Goal: Task Accomplishment & Management: Complete application form

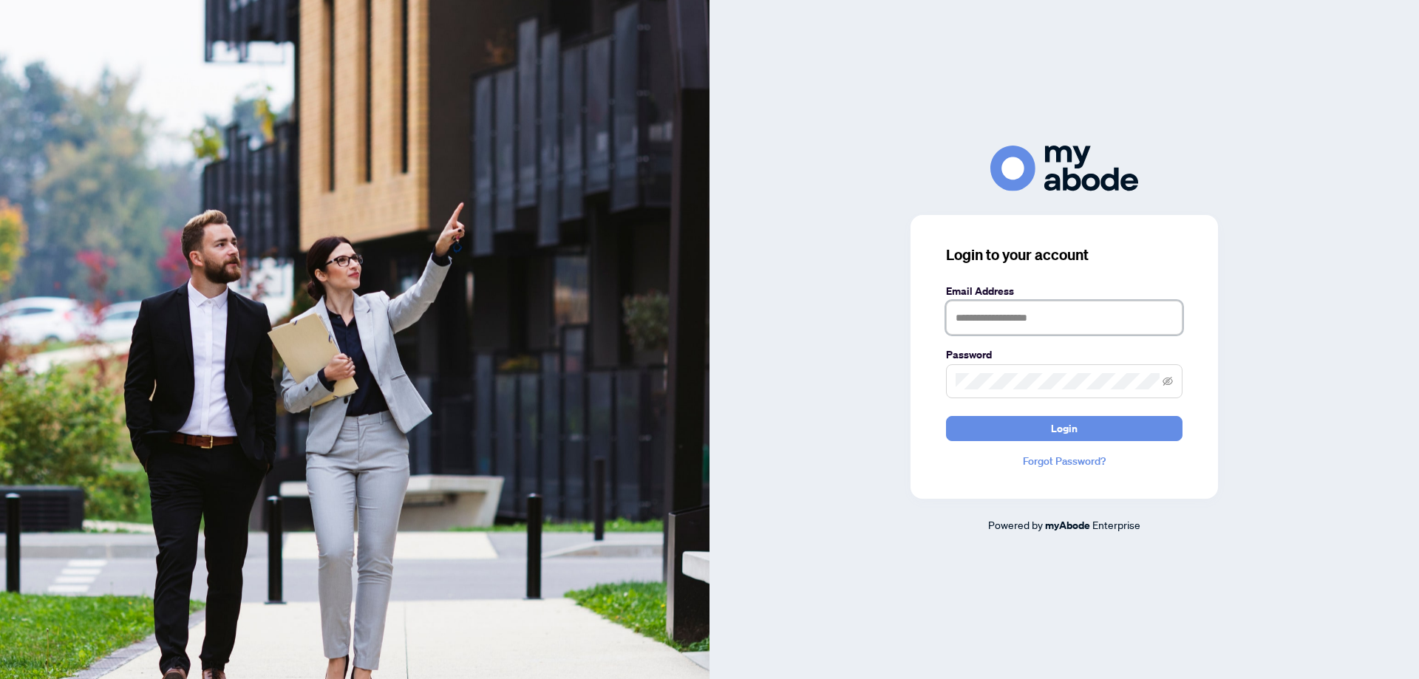
click at [1022, 316] on input "text" at bounding box center [1064, 318] width 237 height 34
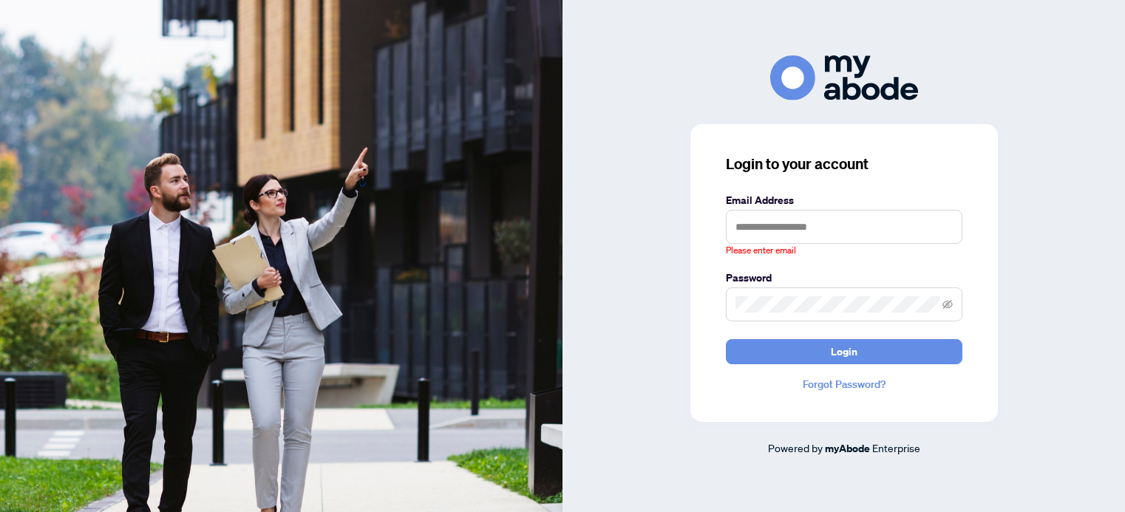
click at [691, 223] on div "Login to your account Email Address Please enter email Password Login Forgot Pa…" at bounding box center [845, 273] width 308 height 298
click at [839, 250] on div "Please enter email" at bounding box center [844, 251] width 237 height 14
click at [835, 236] on input "text" at bounding box center [844, 227] width 237 height 34
type input "**********"
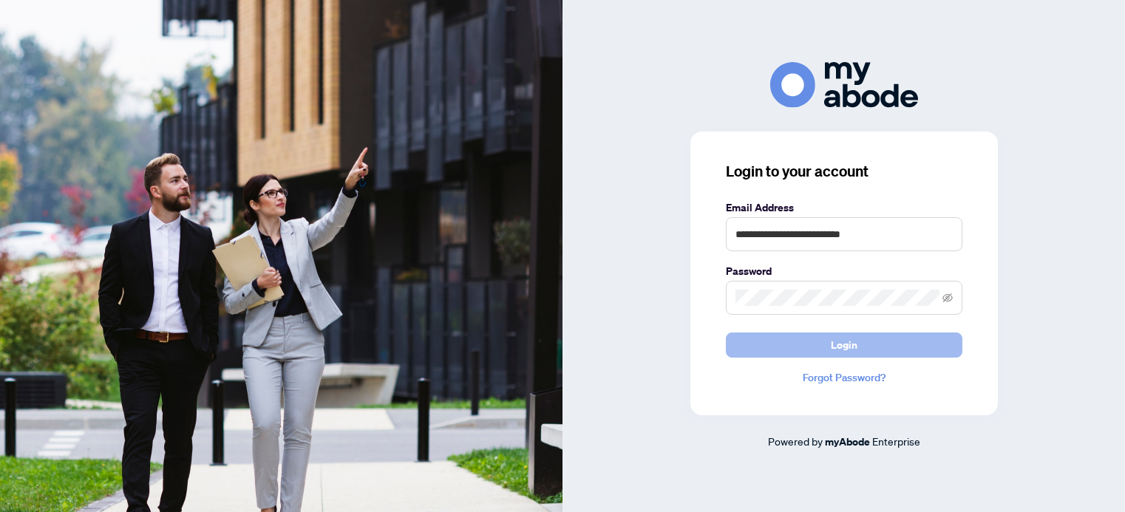
click at [835, 348] on span "Login" at bounding box center [844, 345] width 27 height 24
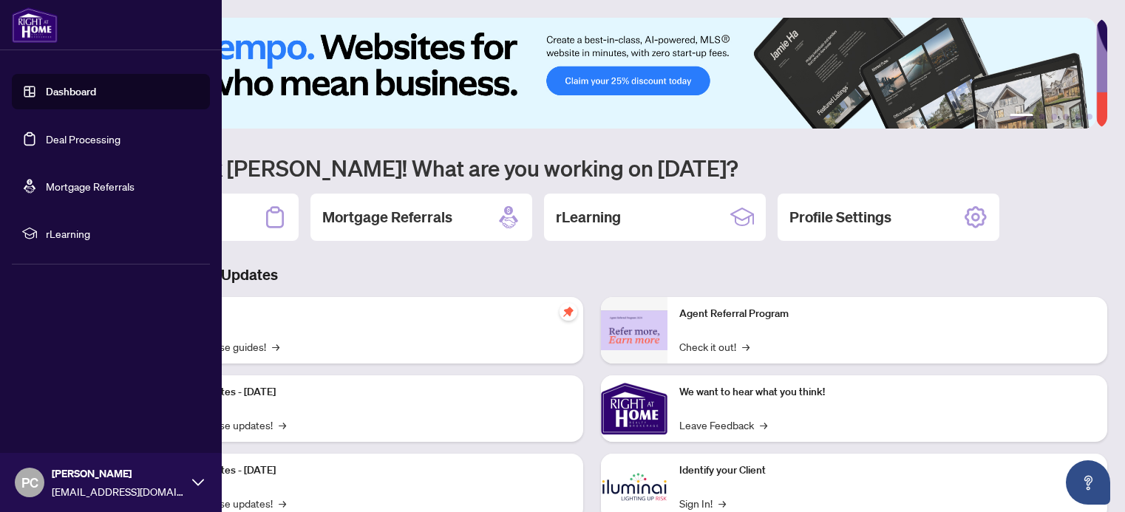
click at [53, 138] on link "Deal Processing" at bounding box center [83, 138] width 75 height 13
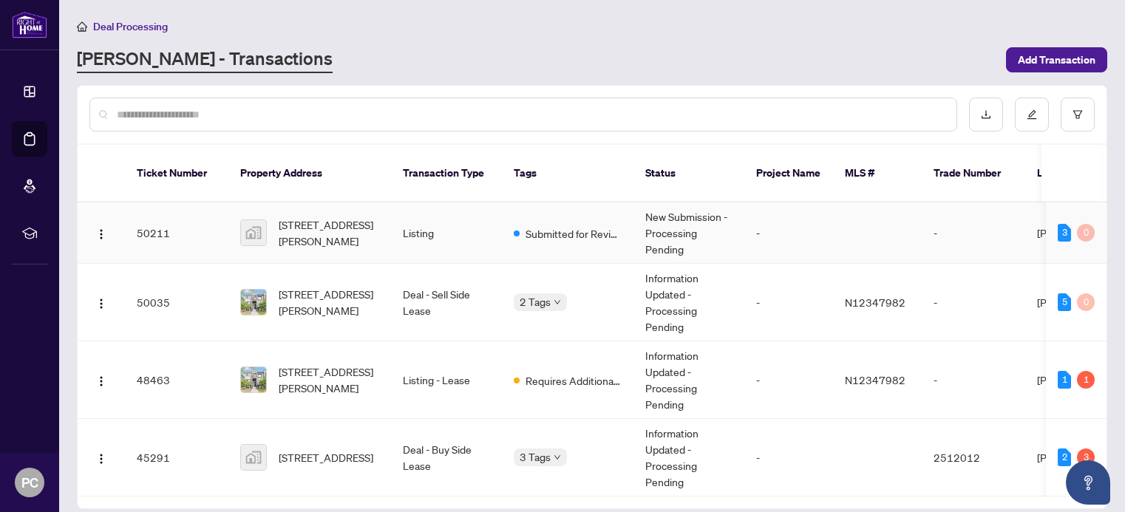
click at [354, 217] on span "1665 Victoria Park Ave #206, Scarborough, ON, Canada" at bounding box center [329, 233] width 101 height 33
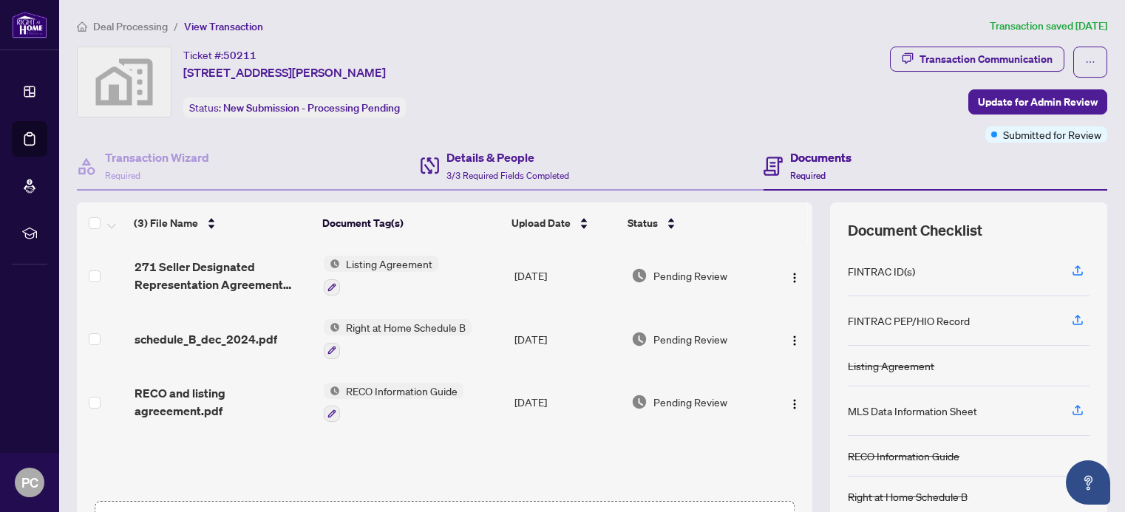
click at [656, 151] on div "Details & People 3/3 Required Fields Completed" at bounding box center [593, 167] width 344 height 48
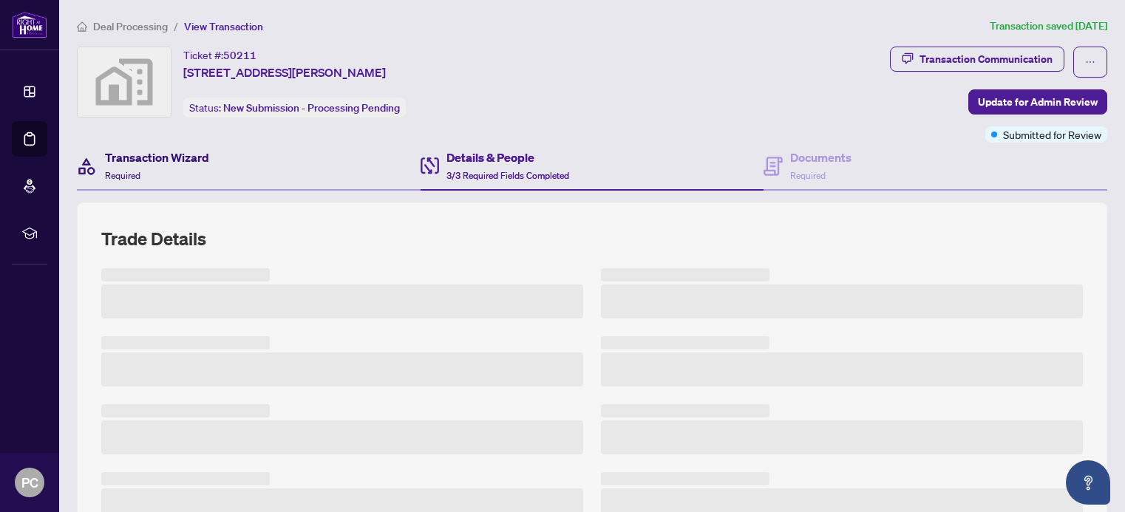
click at [157, 160] on h4 "Transaction Wizard" at bounding box center [157, 158] width 104 height 18
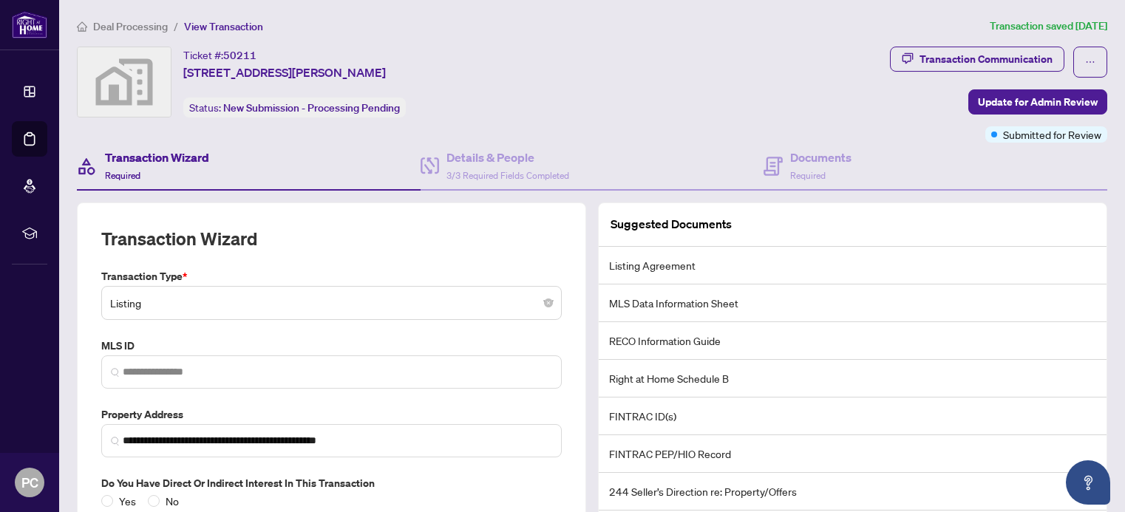
drag, startPoint x: 305, startPoint y: 163, endPoint x: 172, endPoint y: 174, distance: 133.5
click at [305, 163] on div "Transaction Wizard Required" at bounding box center [249, 167] width 344 height 48
click at [144, 161] on h4 "Transaction Wizard" at bounding box center [157, 158] width 104 height 18
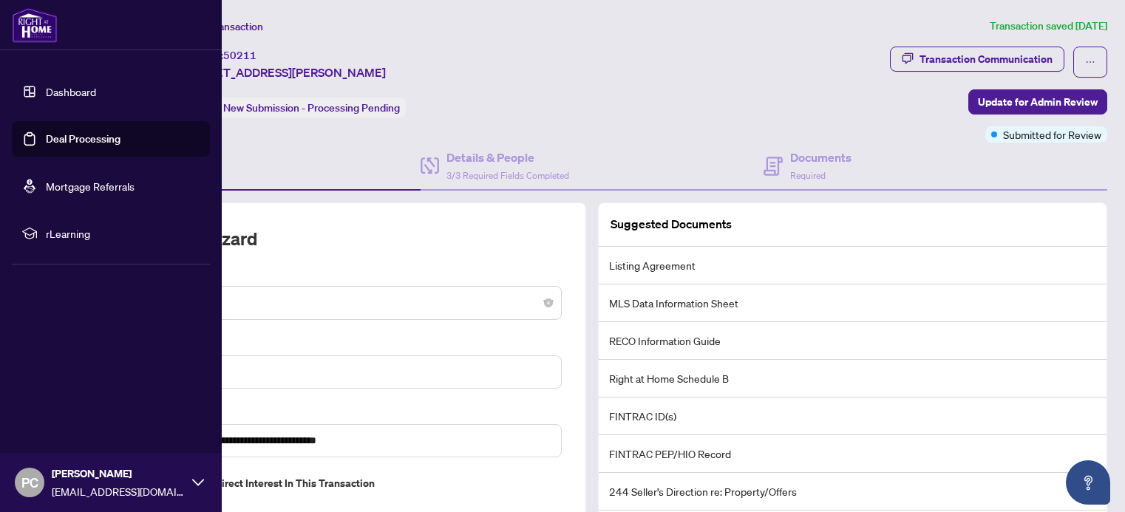
click at [46, 85] on link "Dashboard" at bounding box center [71, 91] width 50 height 13
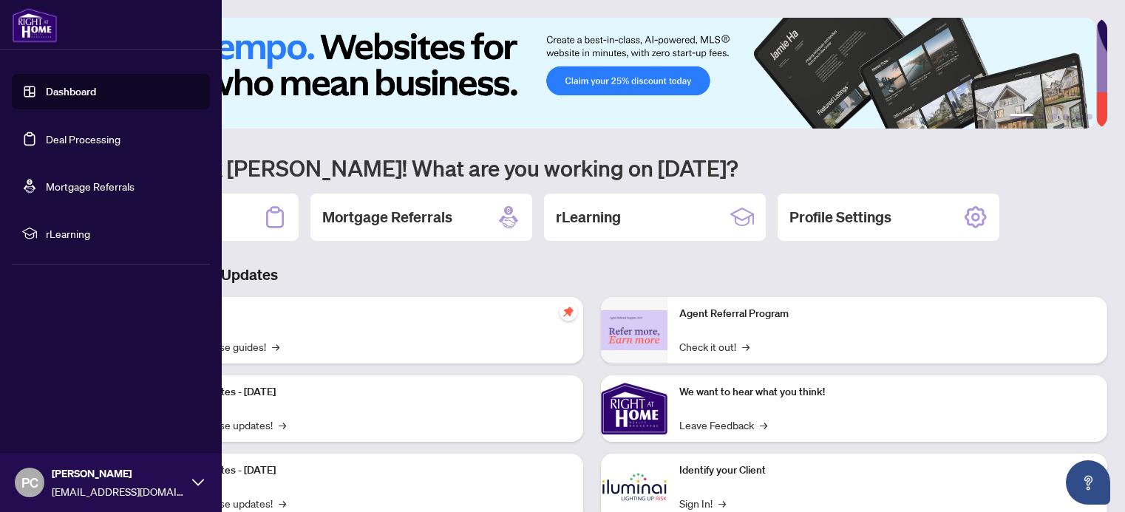
click at [72, 92] on link "Dashboard" at bounding box center [71, 91] width 50 height 13
click at [105, 135] on link "Deal Processing" at bounding box center [83, 138] width 75 height 13
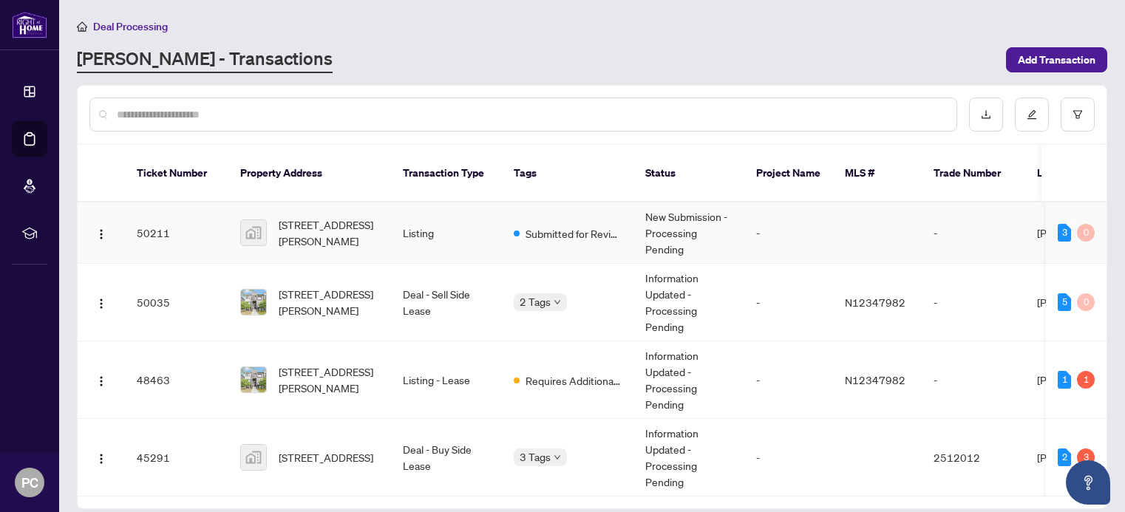
click at [671, 235] on td "New Submission - Processing Pending" at bounding box center [689, 233] width 111 height 61
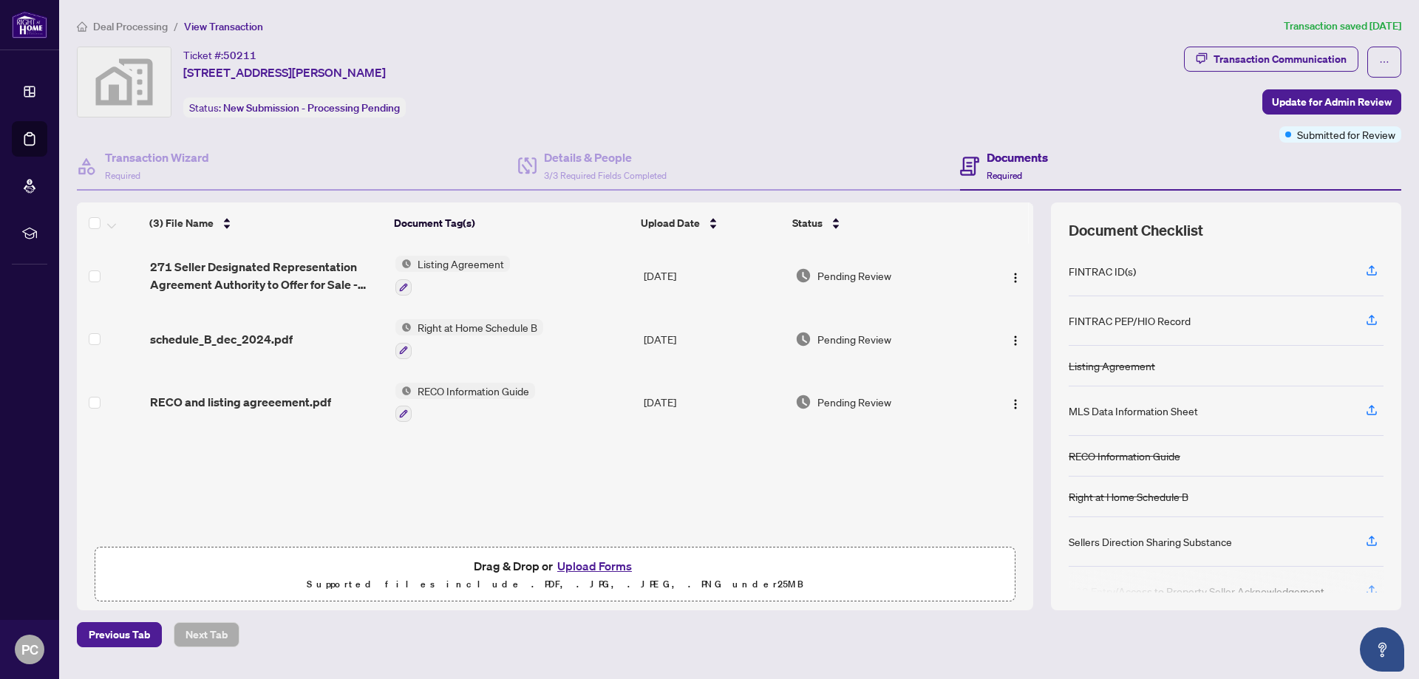
click at [587, 92] on div "Ticket #: 50211 1665 Victoria Park Ave #206, Scarborough, ON, Canada Status: Ne…" at bounding box center [628, 82] width 1102 height 71
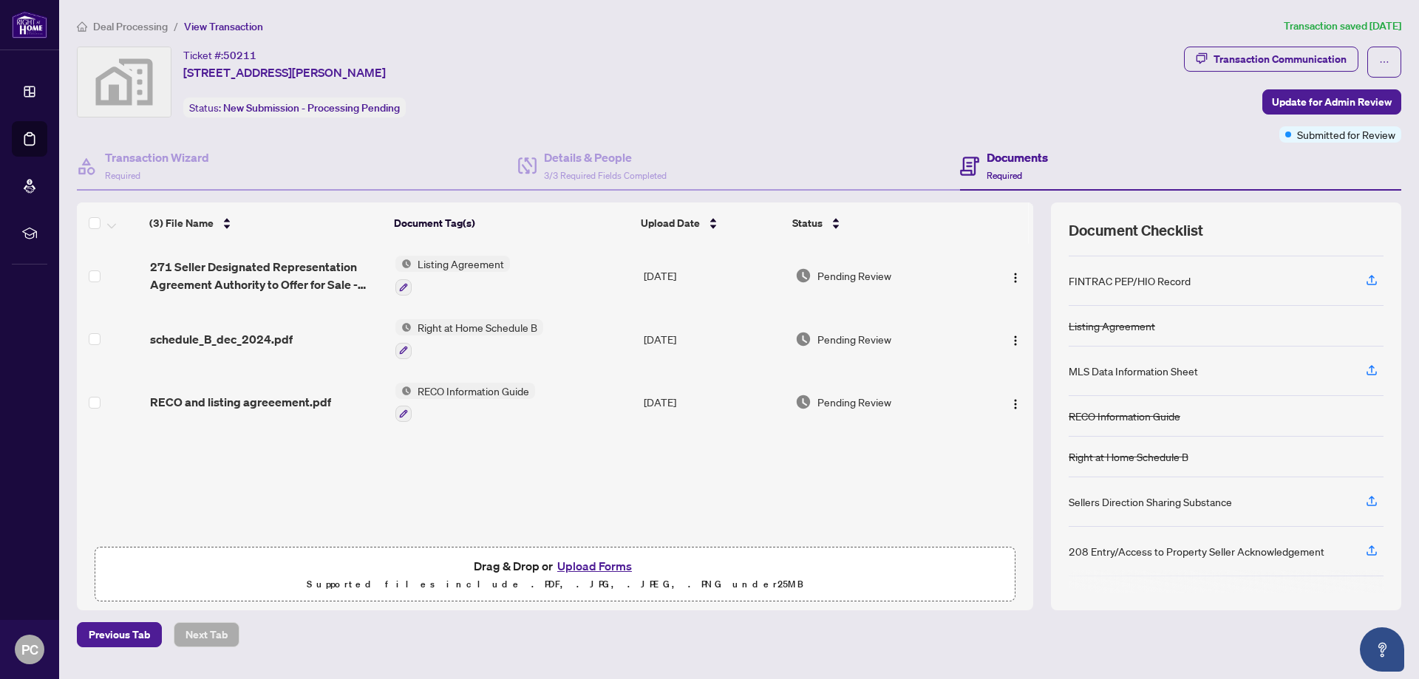
scroll to position [78, 0]
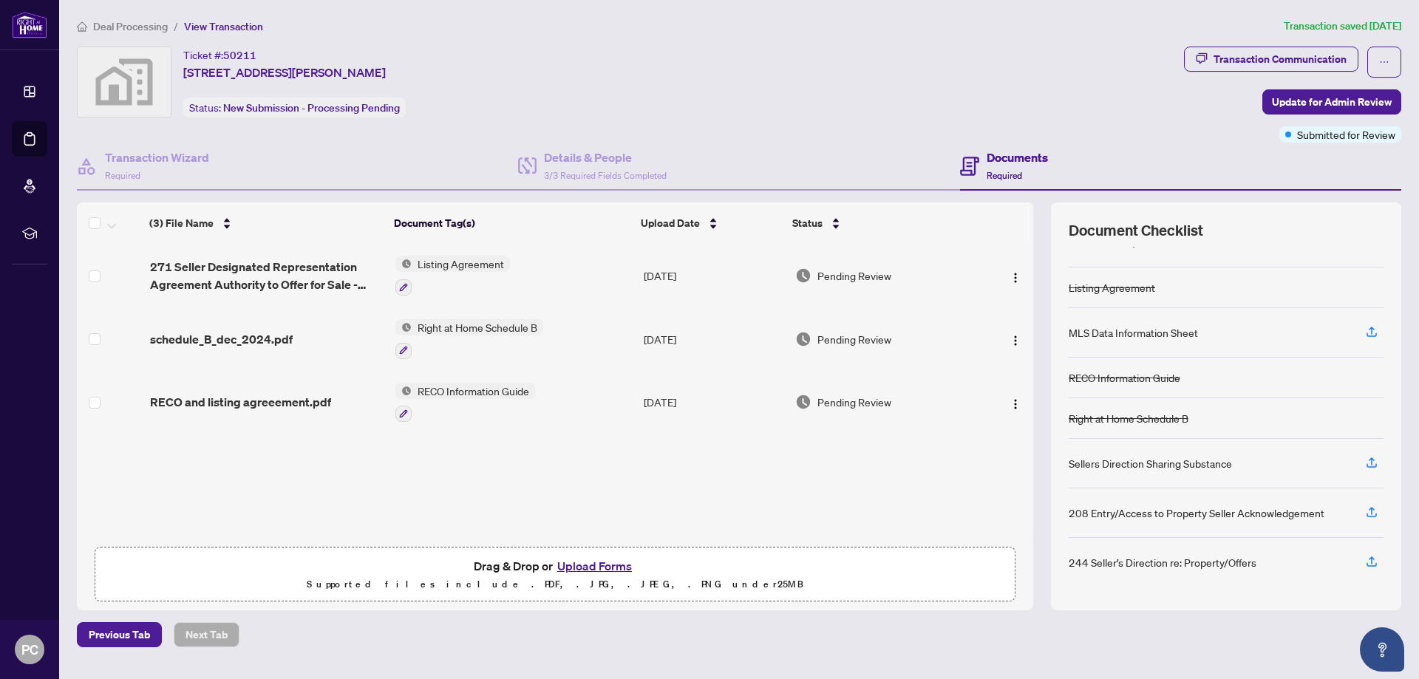
drag, startPoint x: 1141, startPoint y: 110, endPoint x: 871, endPoint y: 134, distance: 270.9
click at [1125, 110] on div "Ticket #: 50211 1665 Victoria Park Ave #206, Scarborough, ON, Canada Status: Ne…" at bounding box center [628, 82] width 1102 height 71
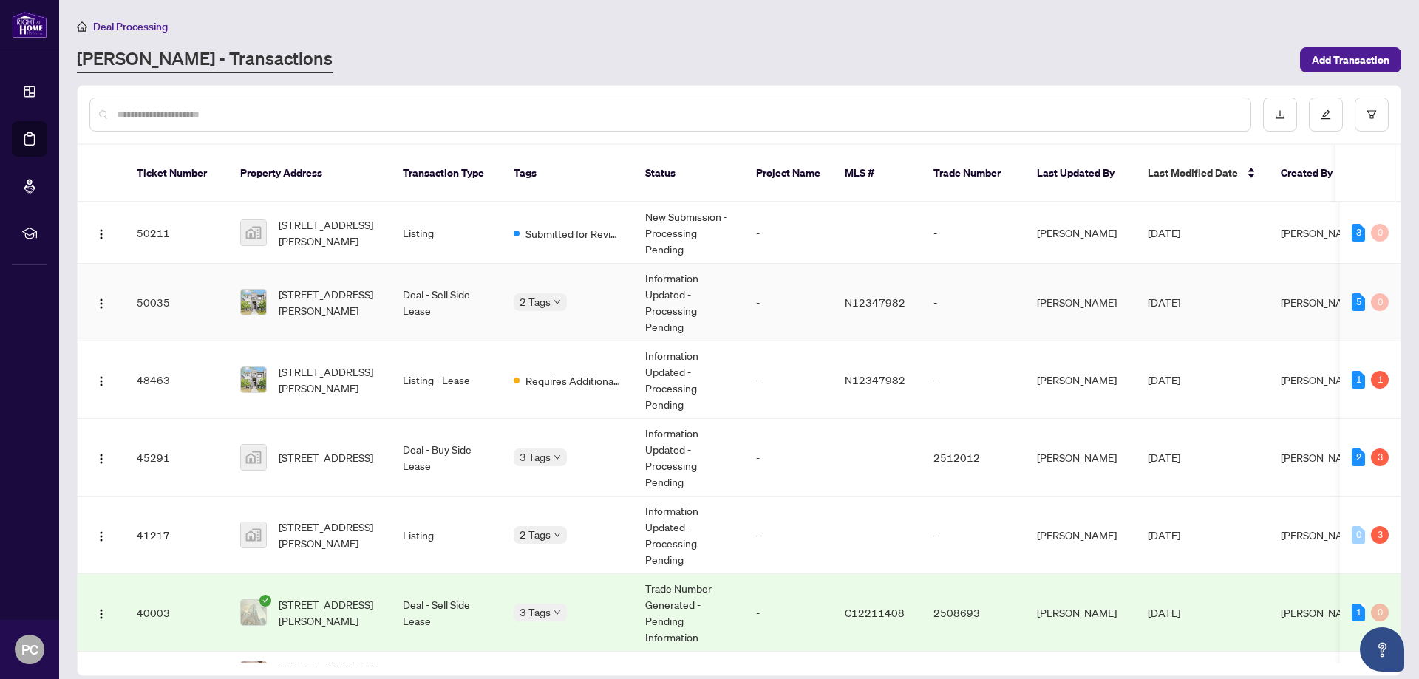
click at [422, 289] on td "Deal - Sell Side Lease" at bounding box center [446, 303] width 111 height 78
click at [367, 450] on span "[STREET_ADDRESS]" at bounding box center [326, 458] width 95 height 16
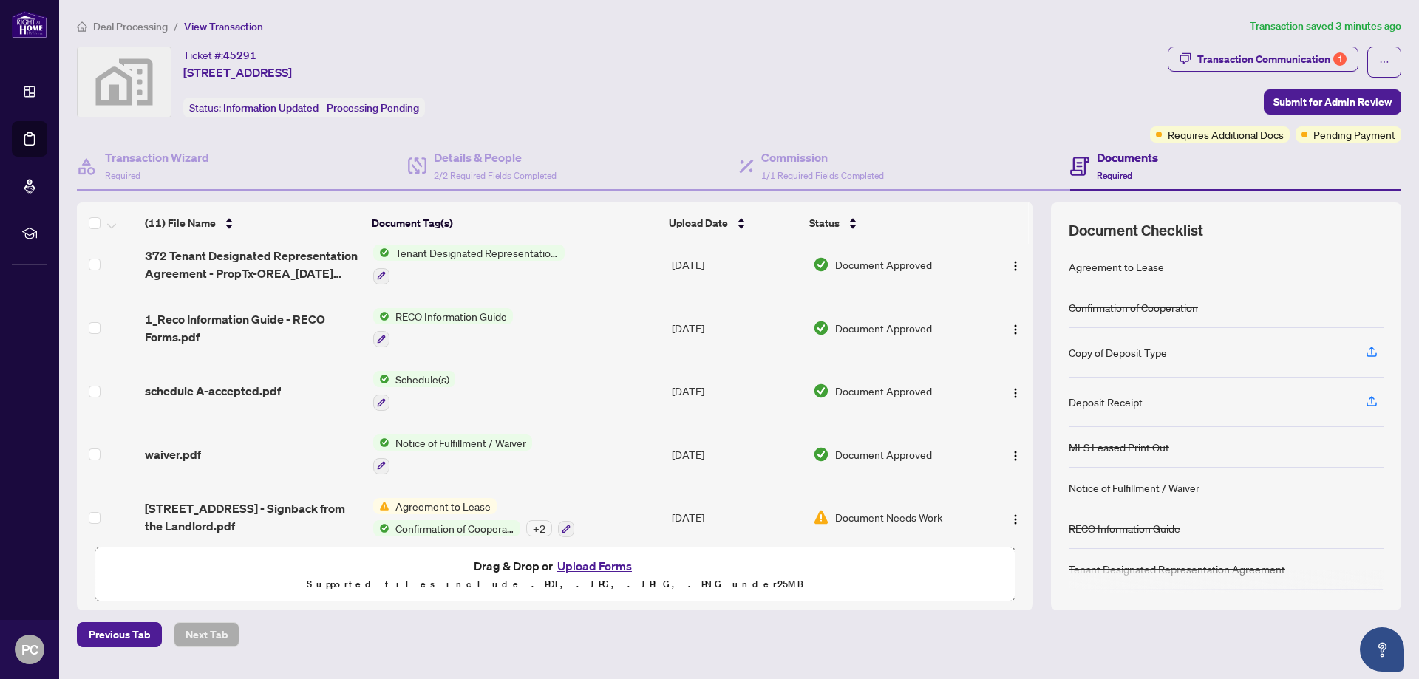
scroll to position [403, 0]
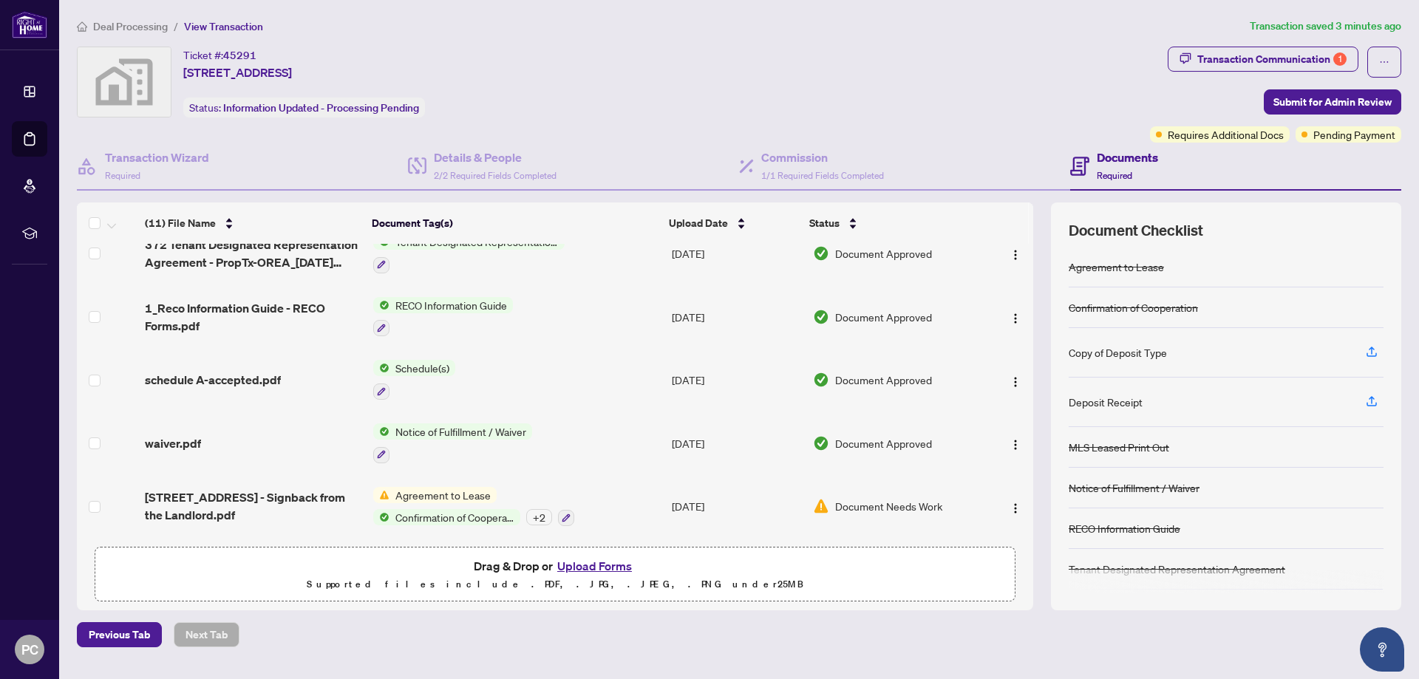
click at [1121, 160] on h4 "Documents" at bounding box center [1127, 158] width 61 height 18
click at [494, 170] on span "2/2 Required Fields Completed" at bounding box center [495, 175] width 123 height 11
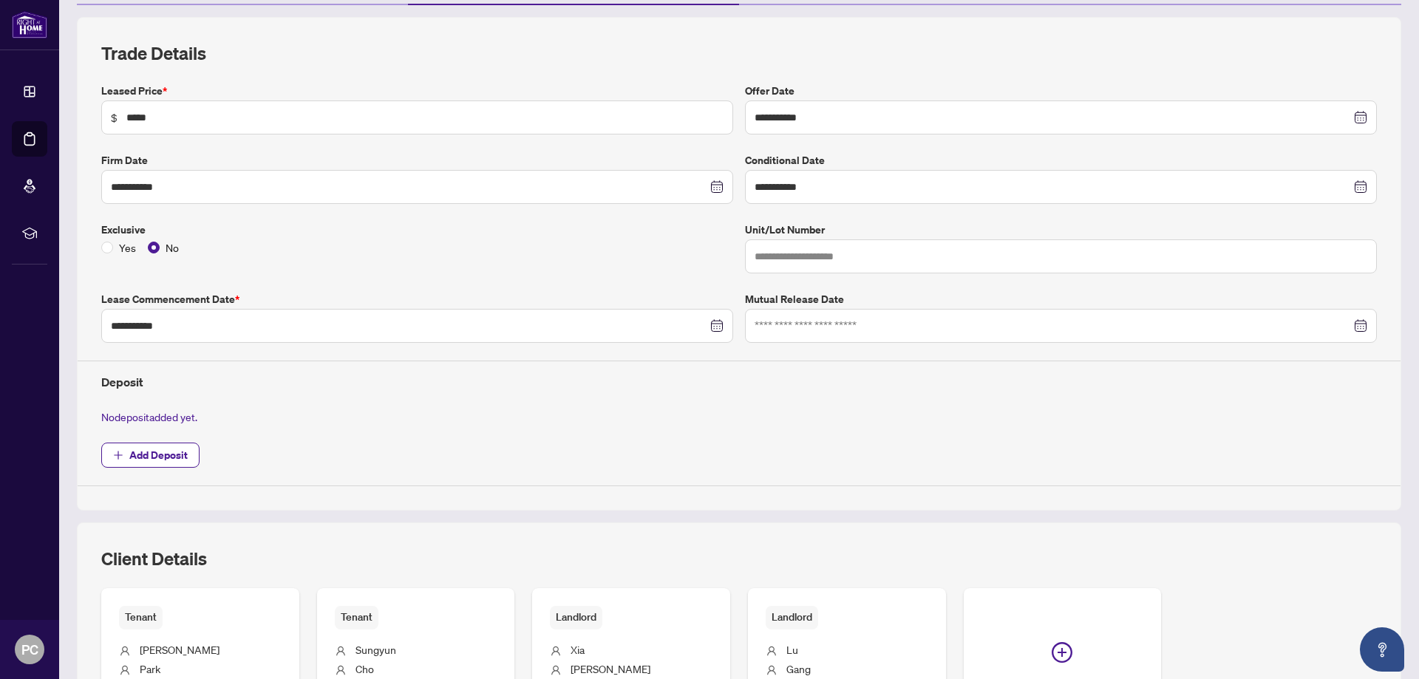
scroll to position [296, 0]
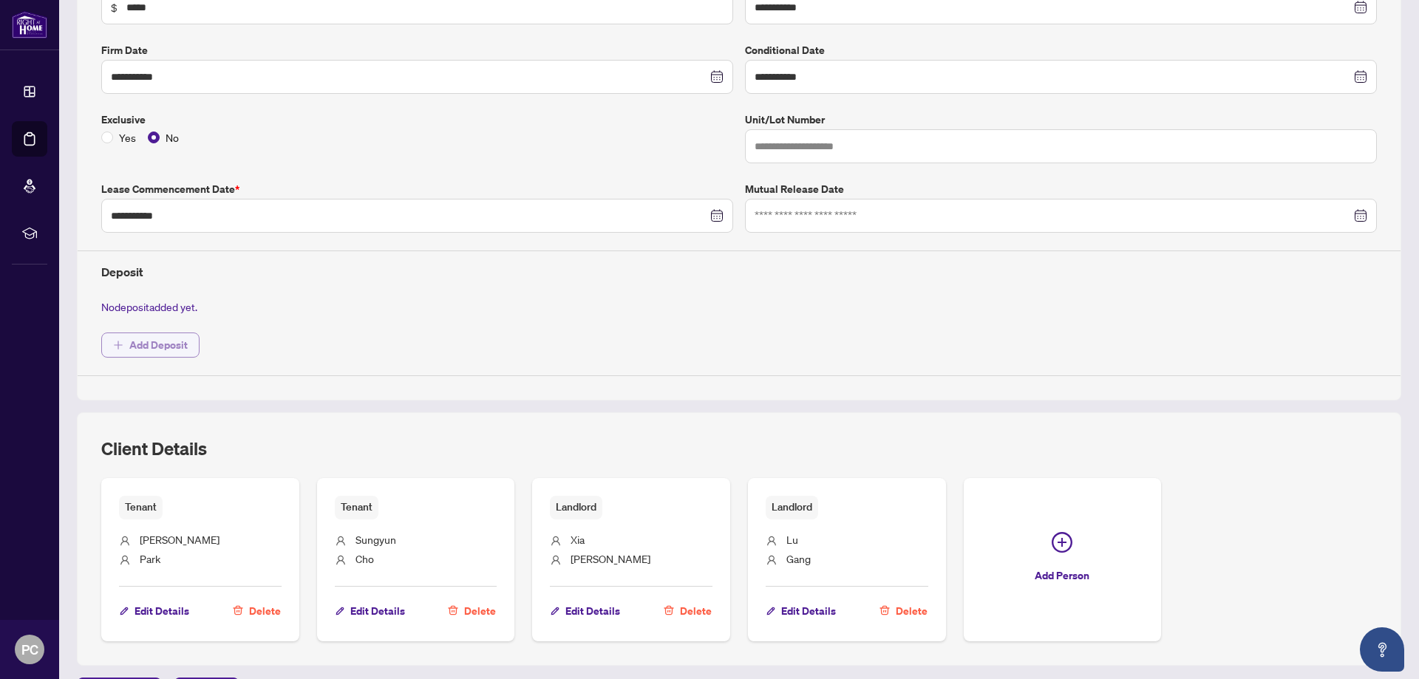
click at [168, 344] on span "Add Deposit" at bounding box center [158, 345] width 58 height 24
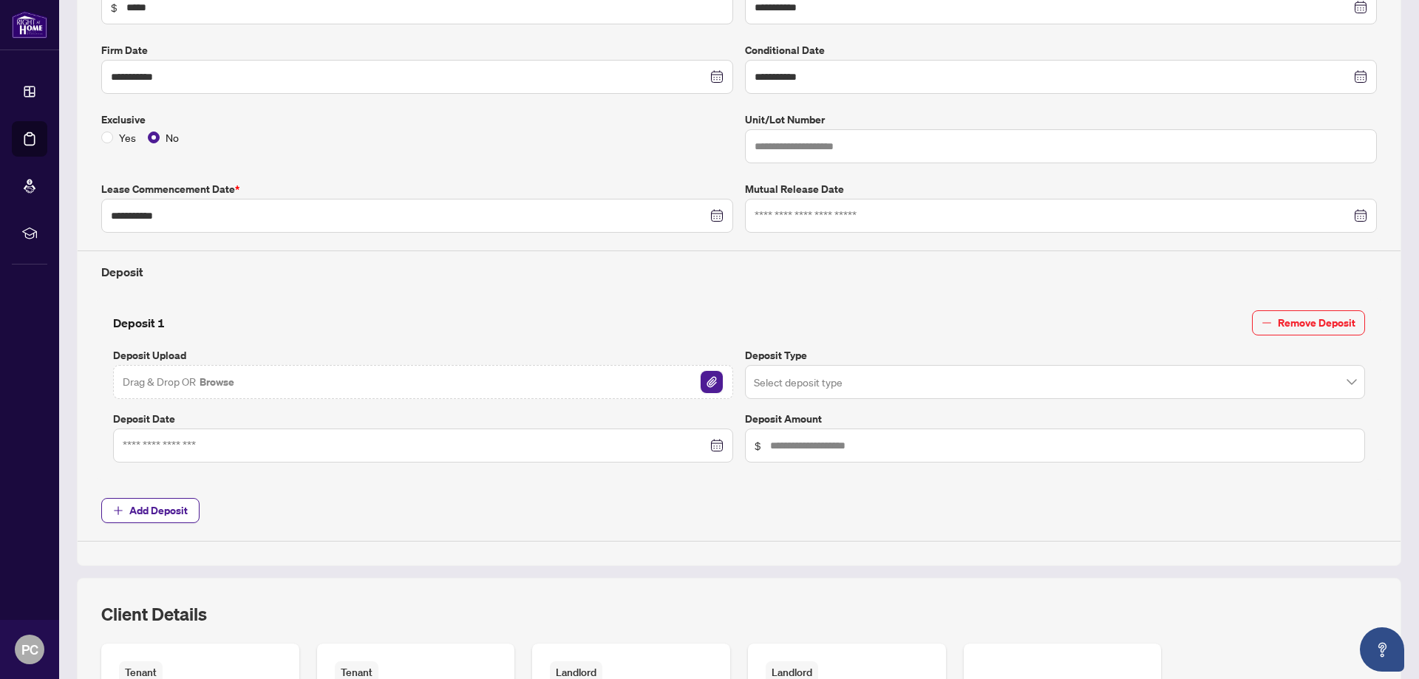
click at [719, 377] on div "Drag & Drop OR Browse" at bounding box center [423, 382] width 620 height 34
click at [711, 376] on img "button" at bounding box center [712, 382] width 22 height 22
click at [706, 381] on img "button" at bounding box center [712, 382] width 22 height 22
click at [716, 446] on div at bounding box center [423, 446] width 601 height 16
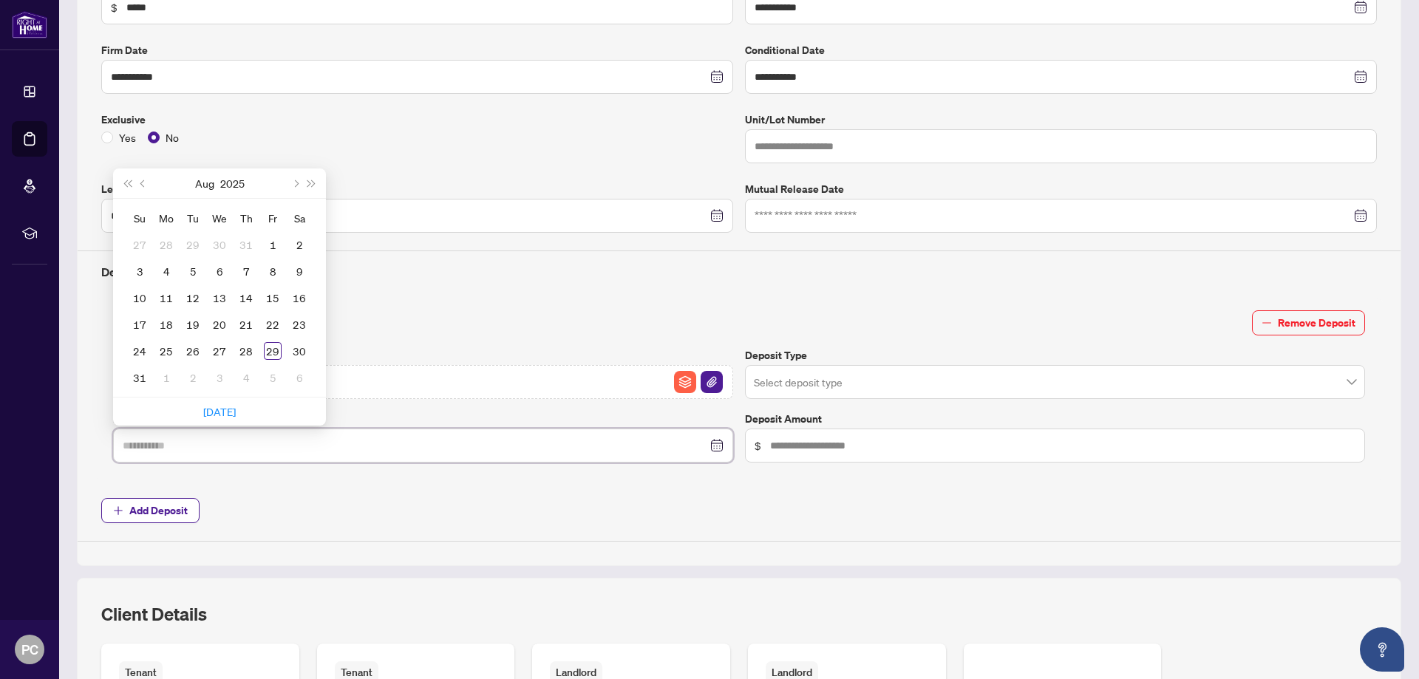
type input "**********"
click at [839, 401] on div "Deposit 1 Remove Deposit Deposit Upload COD.pdf Deposit Type Select deposit typ…" at bounding box center [739, 387] width 1264 height 152
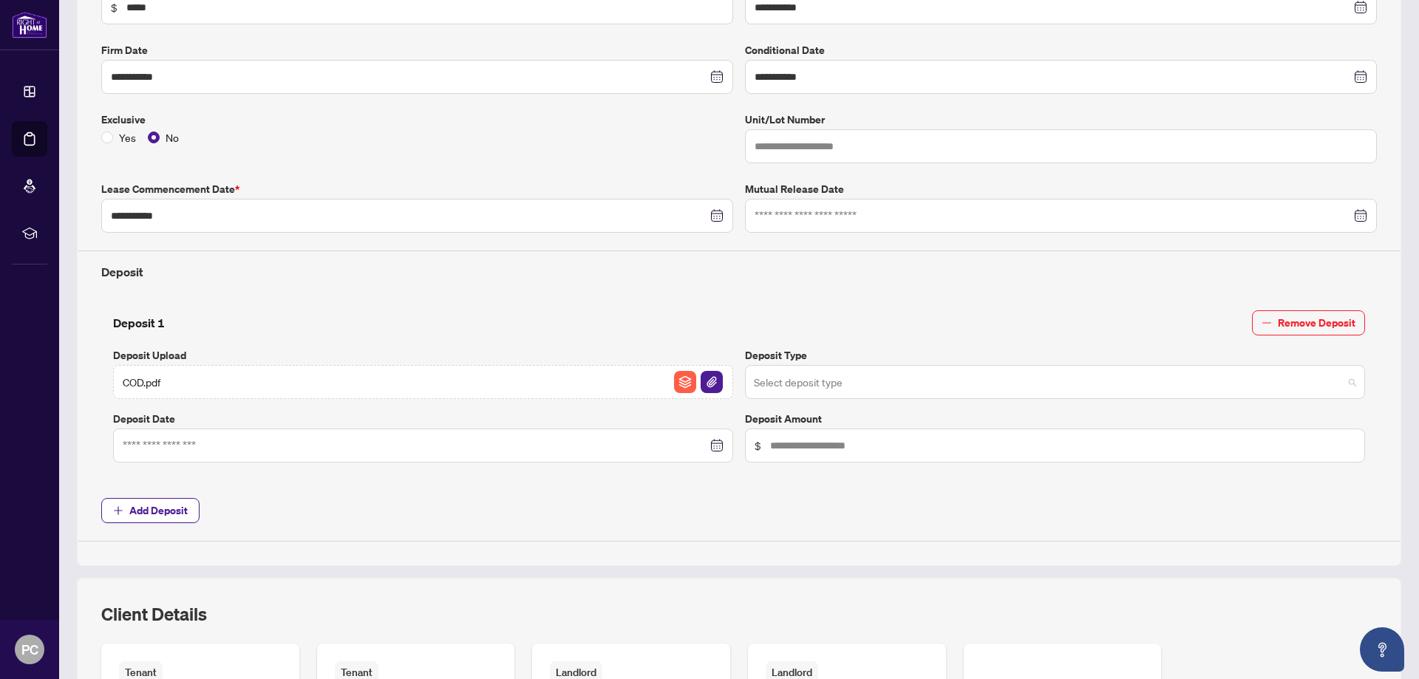
click at [849, 376] on input "search" at bounding box center [1048, 384] width 589 height 33
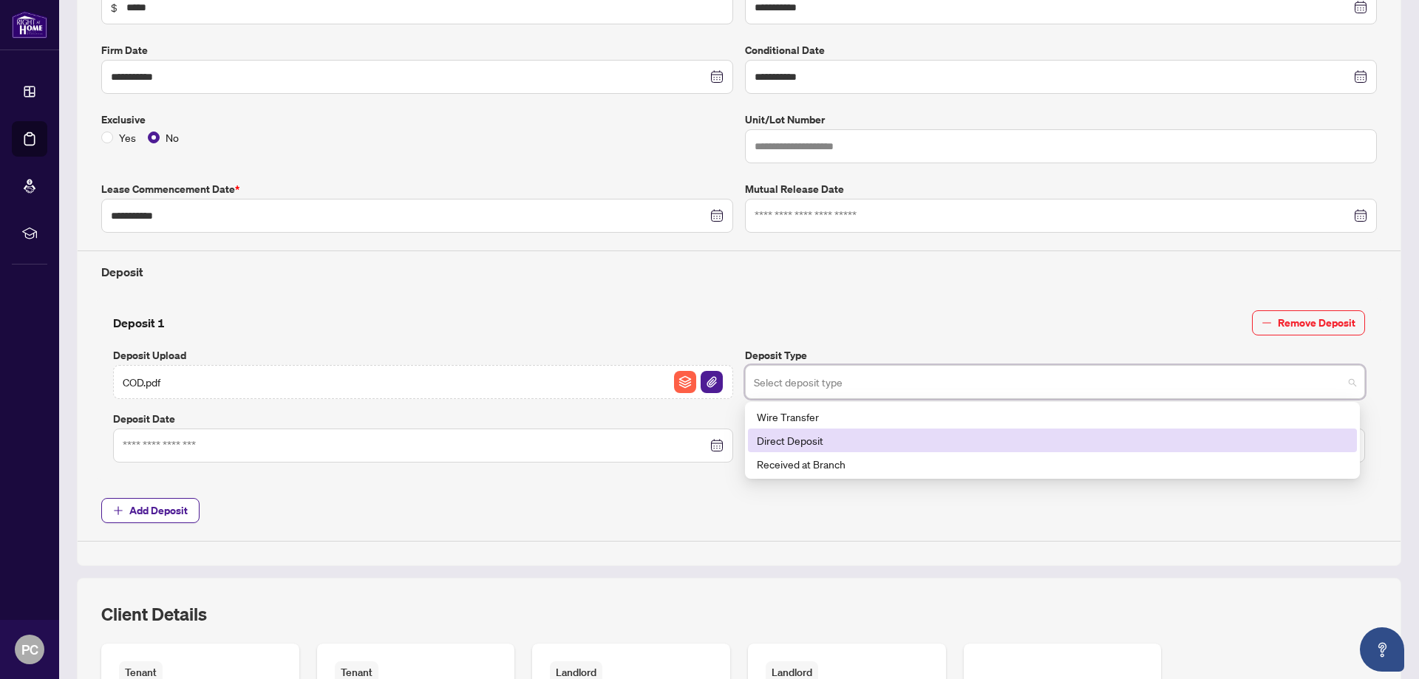
click at [814, 447] on div "Direct Deposit" at bounding box center [1052, 441] width 591 height 16
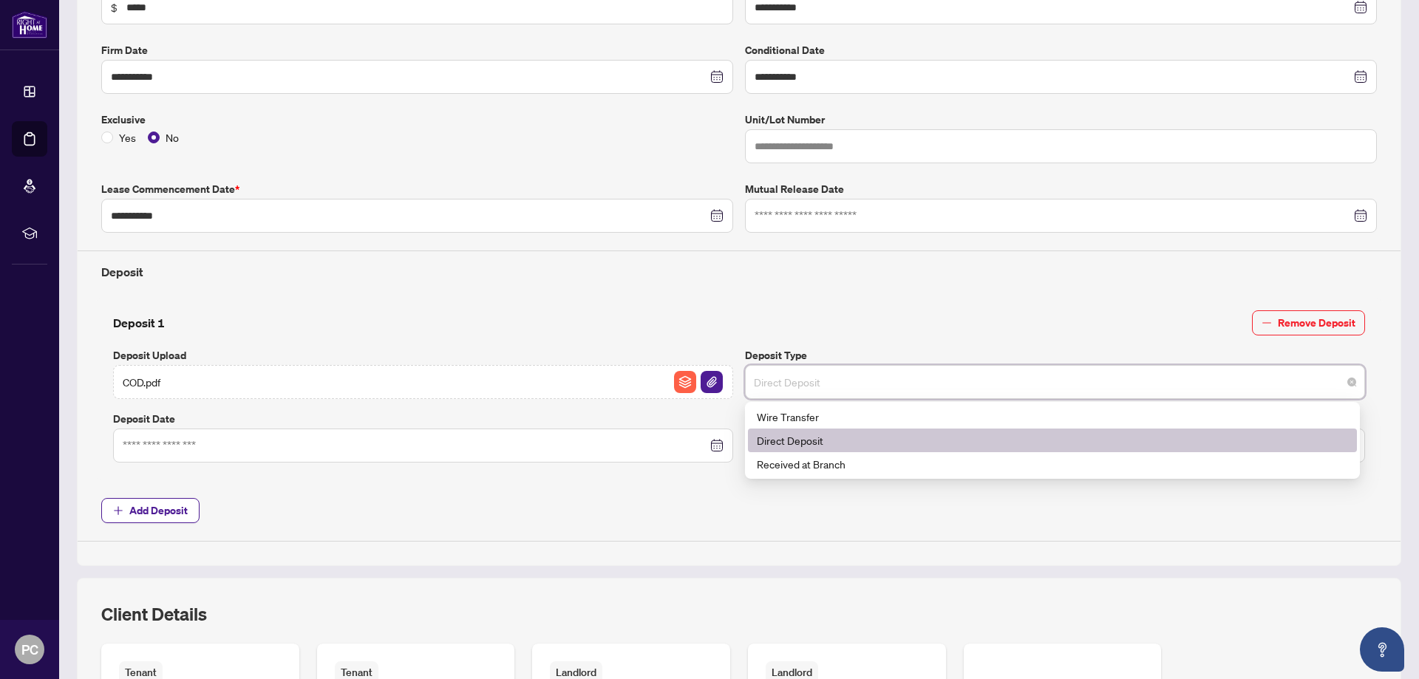
click at [823, 385] on span "Direct Deposit" at bounding box center [1055, 382] width 603 height 28
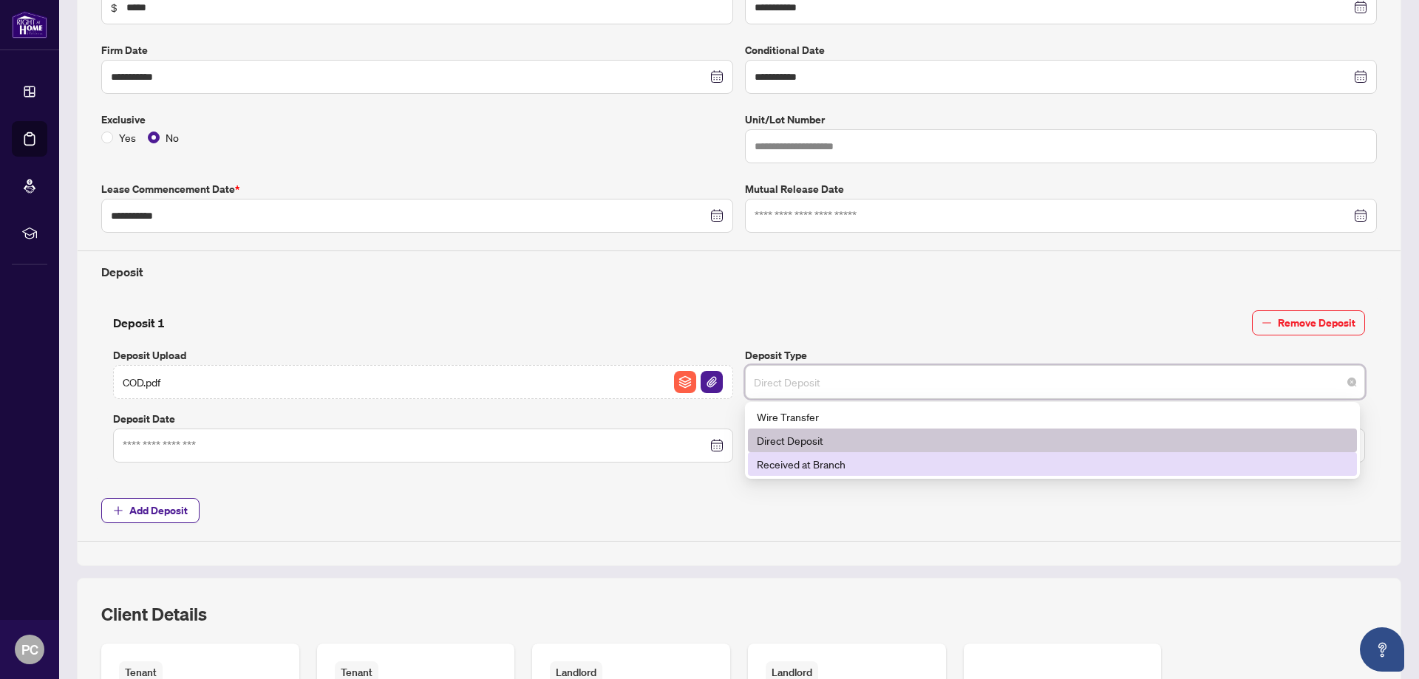
click at [864, 459] on div "Received at Branch" at bounding box center [1052, 464] width 591 height 16
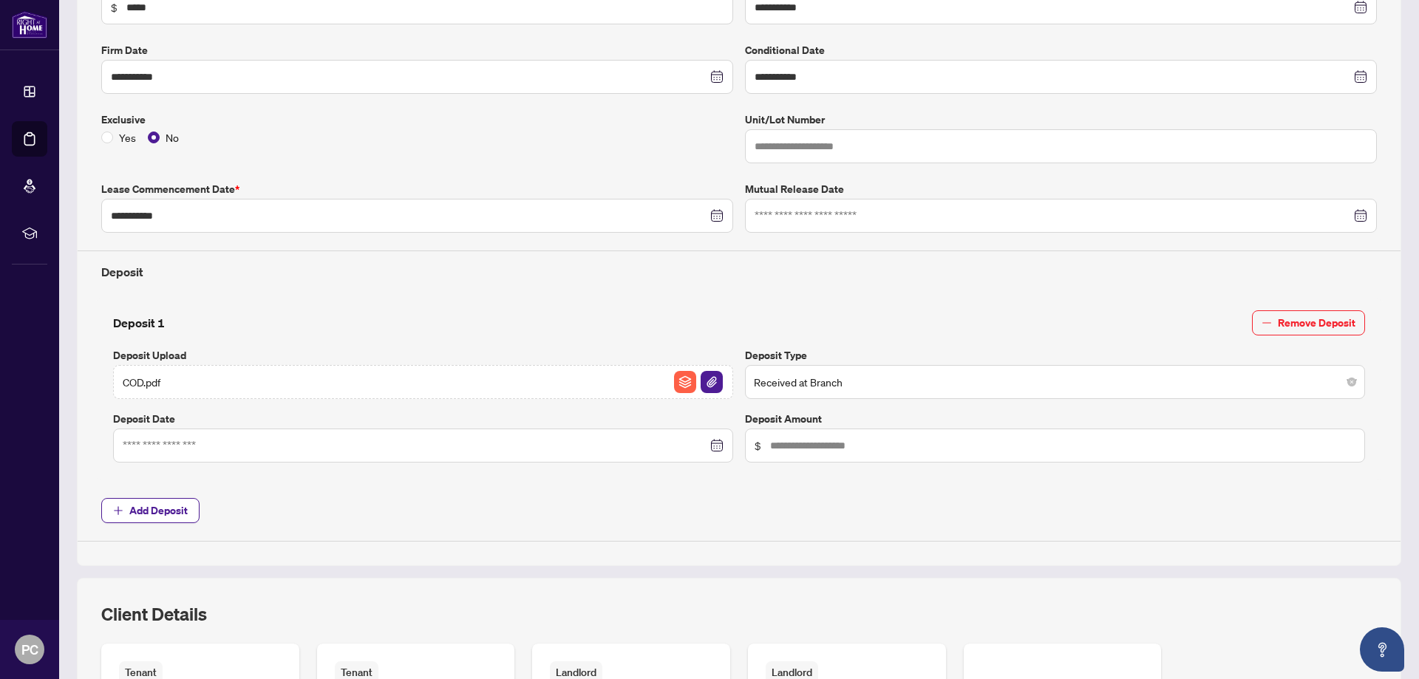
click at [669, 512] on span "Add Deposit" at bounding box center [739, 510] width 1276 height 25
click at [1118, 309] on div "Deposit 1 Remove Deposit Deposit Upload COD.pdf Deposit Type Received at Branch…" at bounding box center [739, 390] width 1288 height 182
click at [874, 455] on span "$" at bounding box center [1055, 446] width 620 height 34
click at [421, 450] on input at bounding box center [415, 446] width 585 height 16
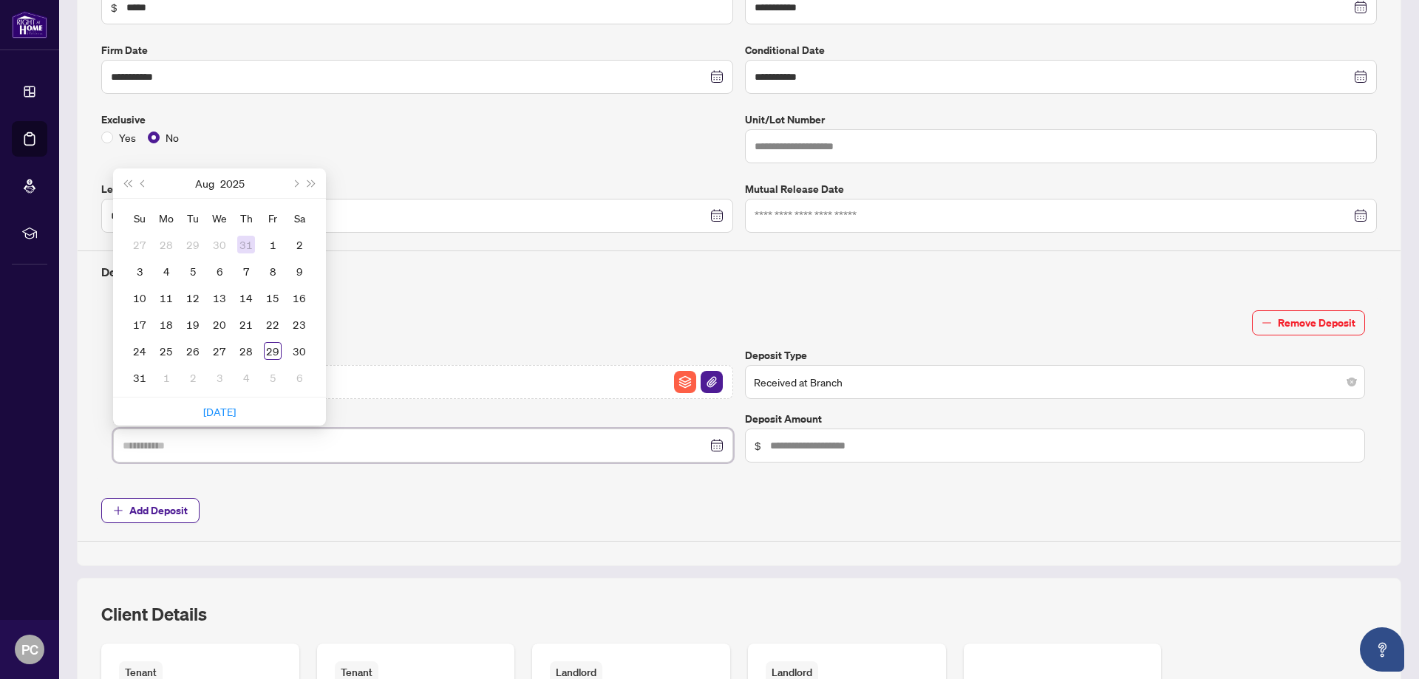
type input "**********"
click at [143, 186] on span "Previous month (PageUp)" at bounding box center [143, 183] width 7 height 7
type input "**********"
click at [200, 328] on div "22" at bounding box center [193, 325] width 18 height 18
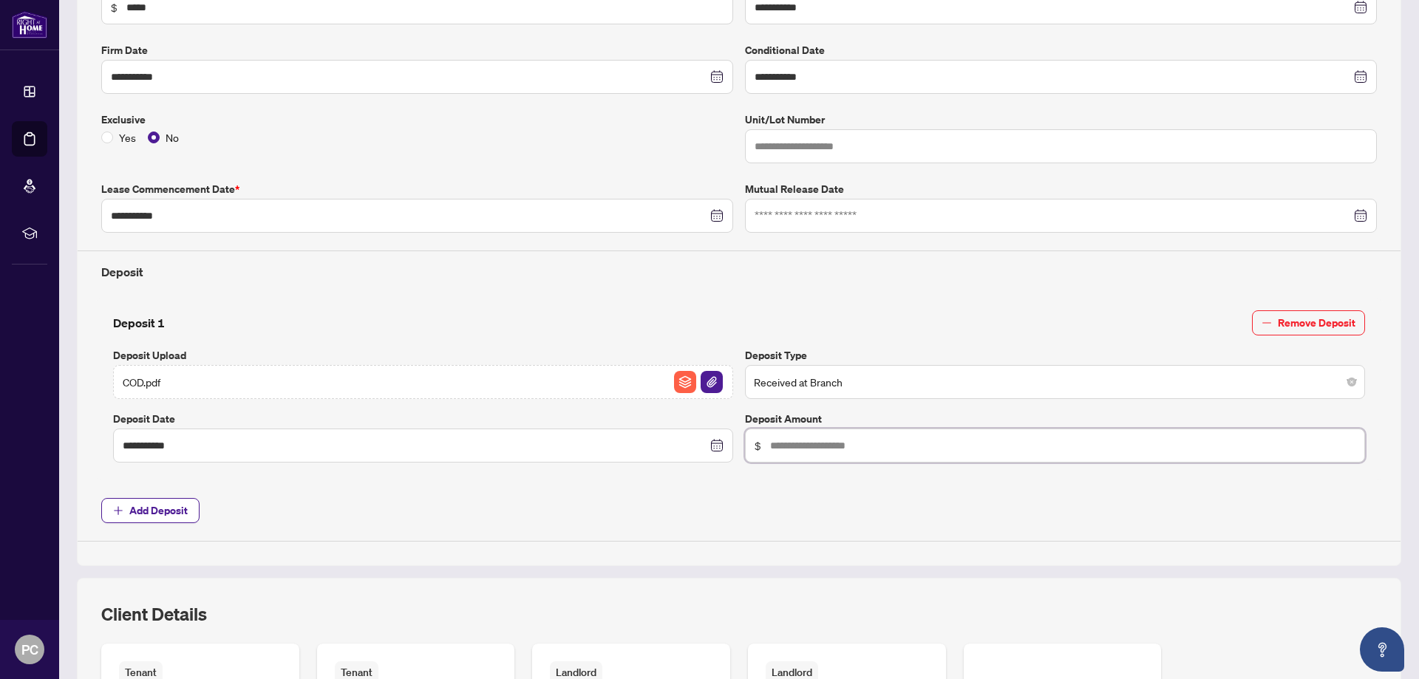
click at [867, 448] on input "text" at bounding box center [1063, 446] width 586 height 16
type input "*********"
click at [1049, 529] on div "**********" at bounding box center [739, 257] width 1288 height 569
drag, startPoint x: 716, startPoint y: 478, endPoint x: 732, endPoint y: 478, distance: 15.5
click at [722, 478] on div "**********" at bounding box center [739, 390] width 1288 height 182
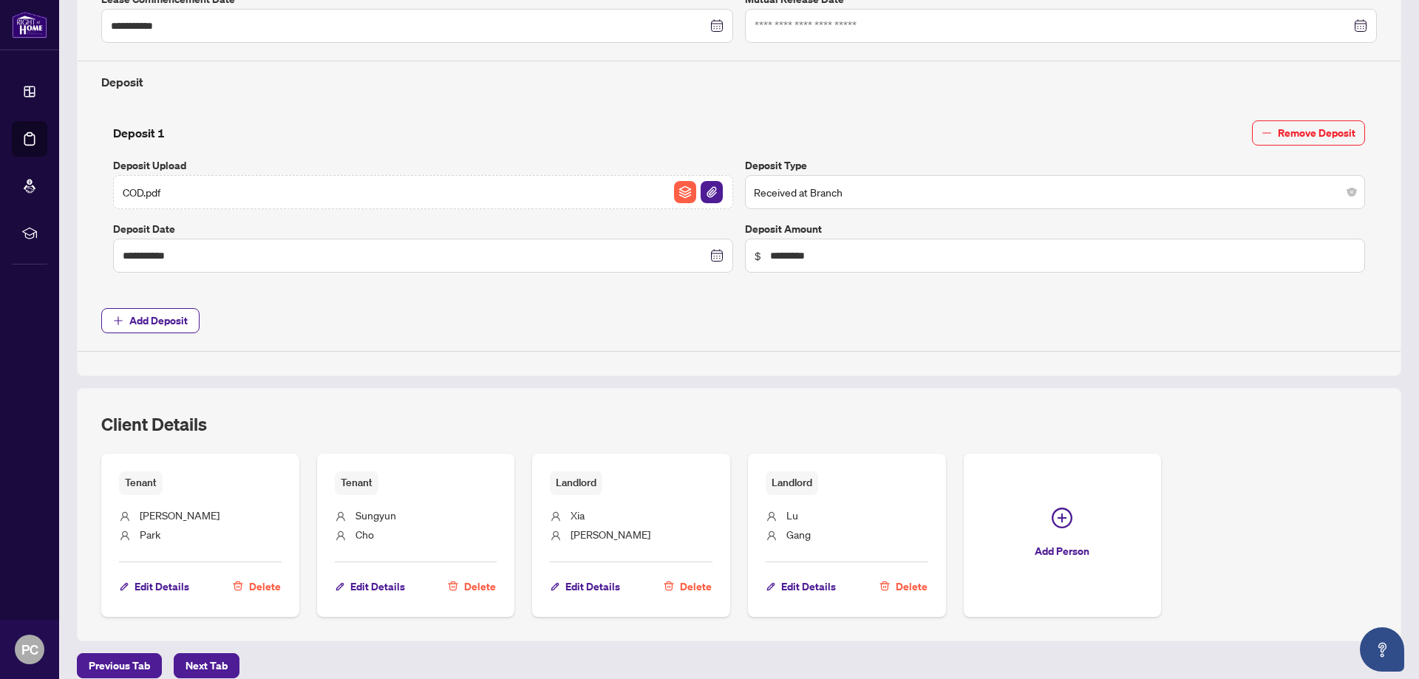
scroll to position [502, 0]
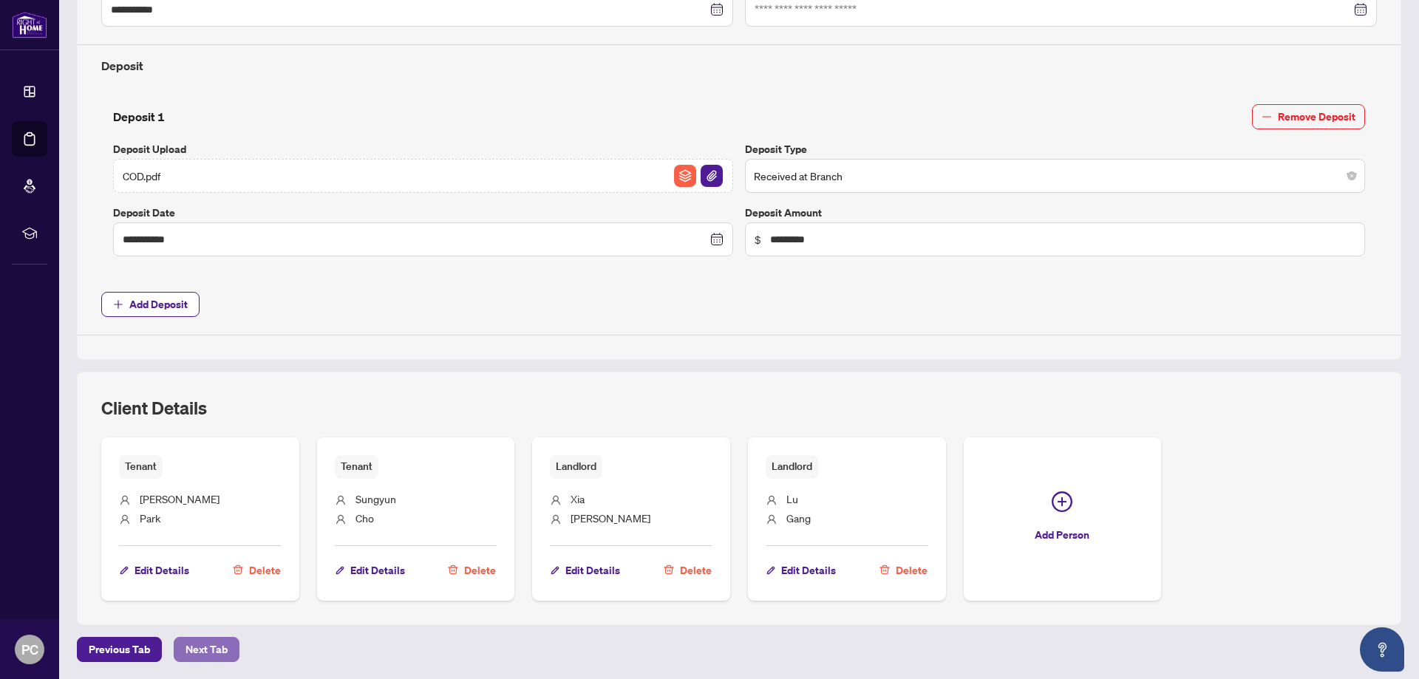
click at [211, 651] on span "Next Tab" at bounding box center [207, 650] width 42 height 24
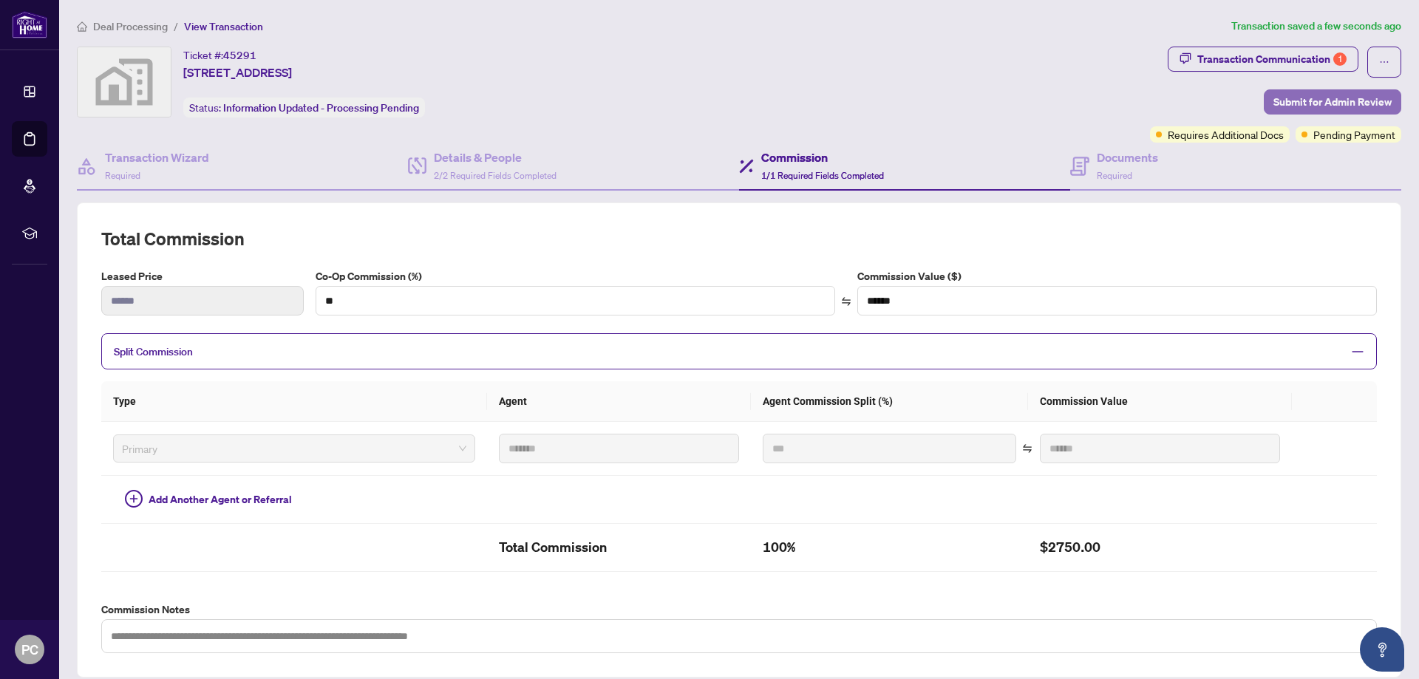
click at [1283, 105] on span "Submit for Admin Review" at bounding box center [1333, 102] width 118 height 24
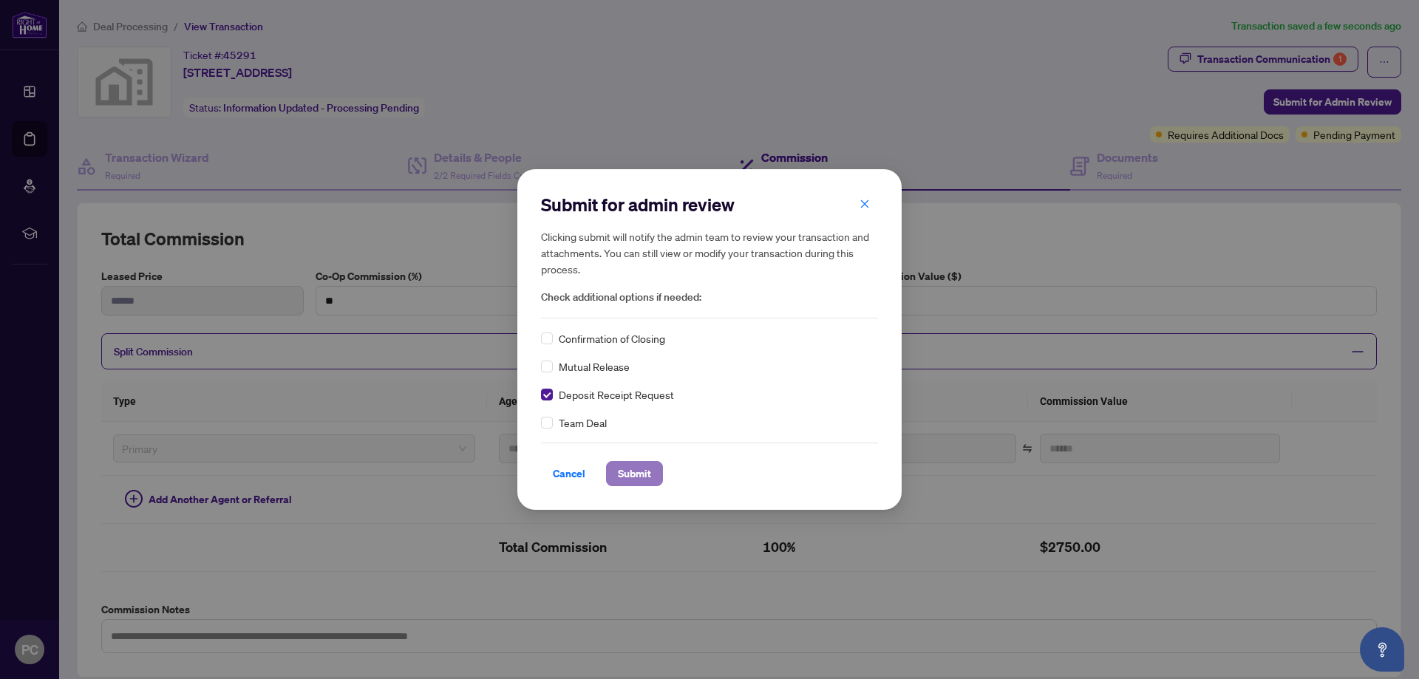
click at [636, 467] on span "Submit" at bounding box center [634, 474] width 33 height 24
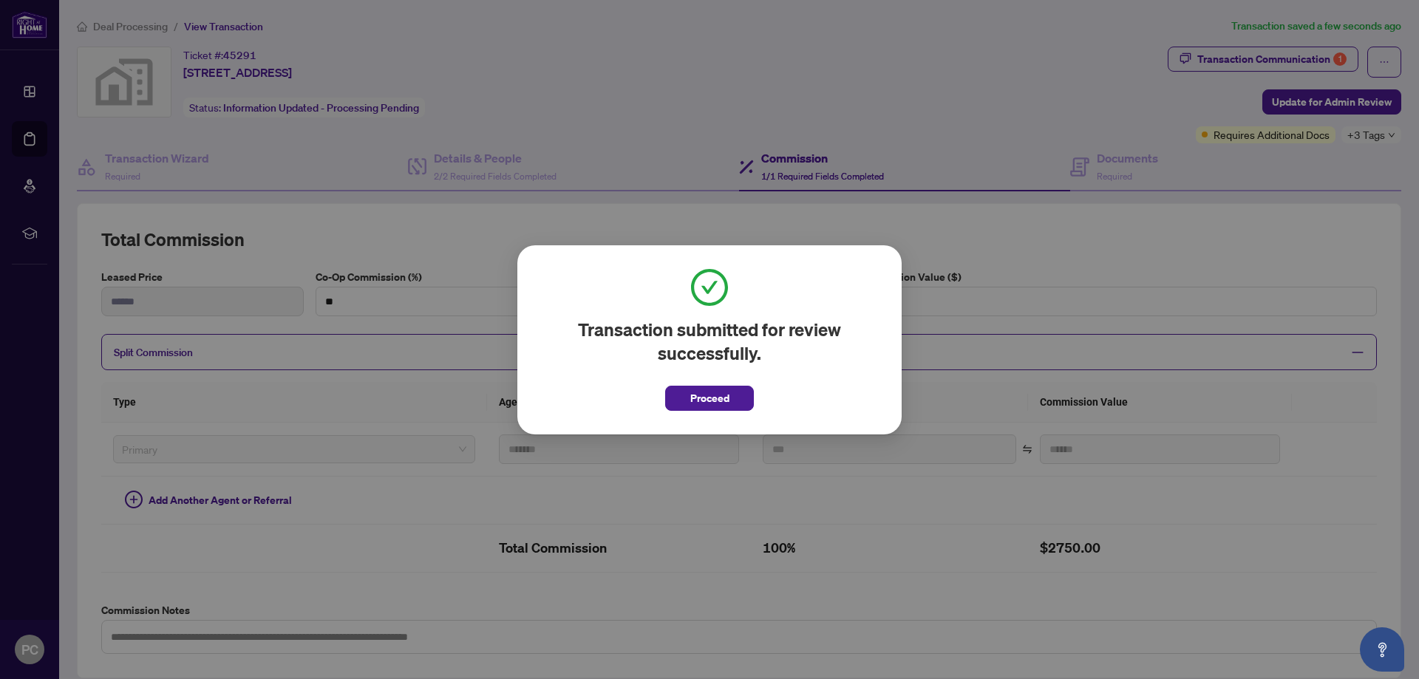
click at [718, 384] on span "Proceed" at bounding box center [709, 394] width 89 height 34
click at [716, 395] on span "Proceed" at bounding box center [710, 399] width 39 height 24
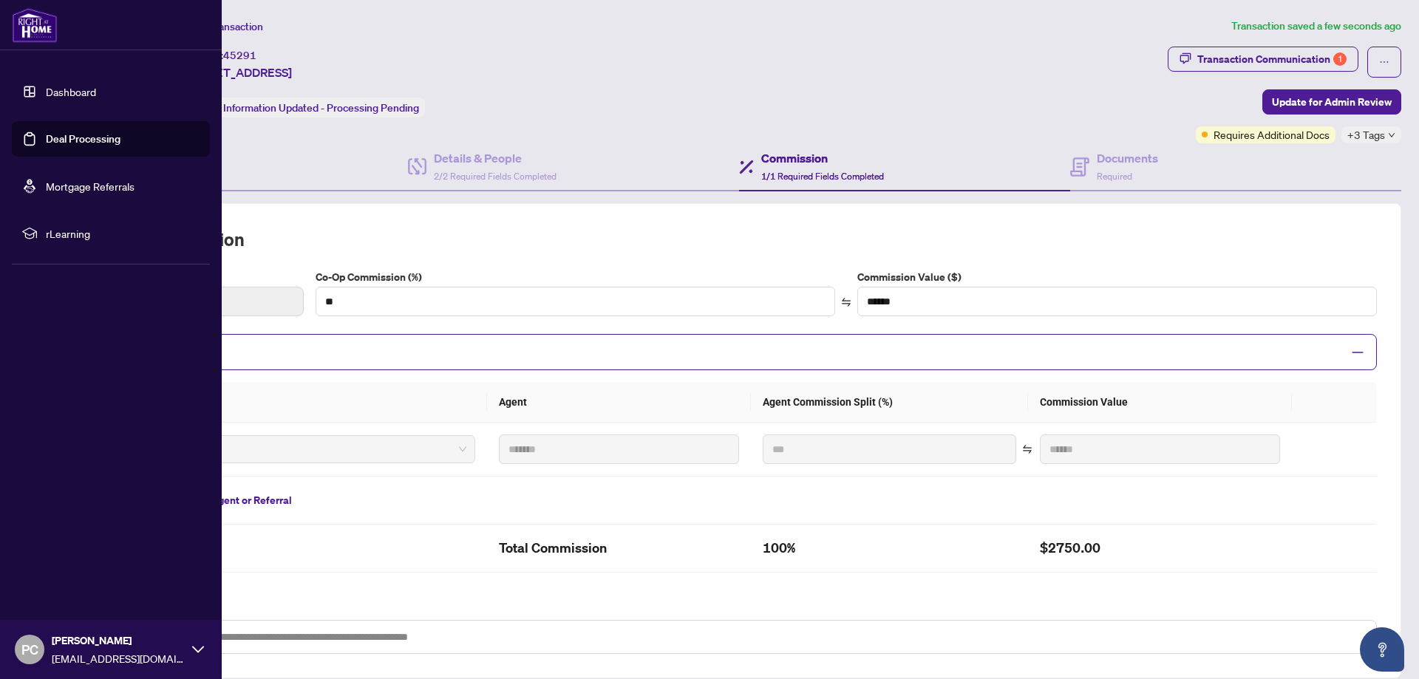
click at [46, 98] on link "Dashboard" at bounding box center [71, 91] width 50 height 13
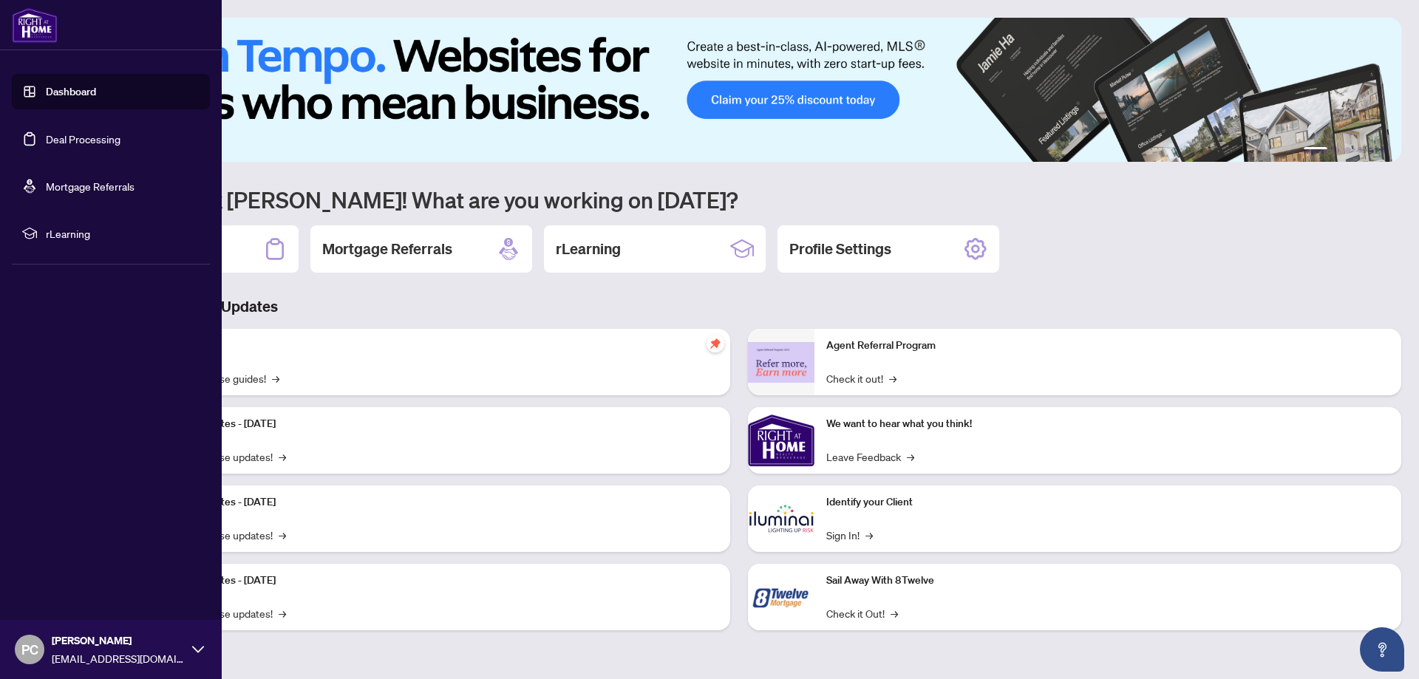
click at [46, 87] on link "Dashboard" at bounding box center [71, 91] width 50 height 13
click at [99, 143] on link "Deal Processing" at bounding box center [83, 138] width 75 height 13
